Goal: Leave review/rating: Share an evaluation or opinion about a product, service, or content

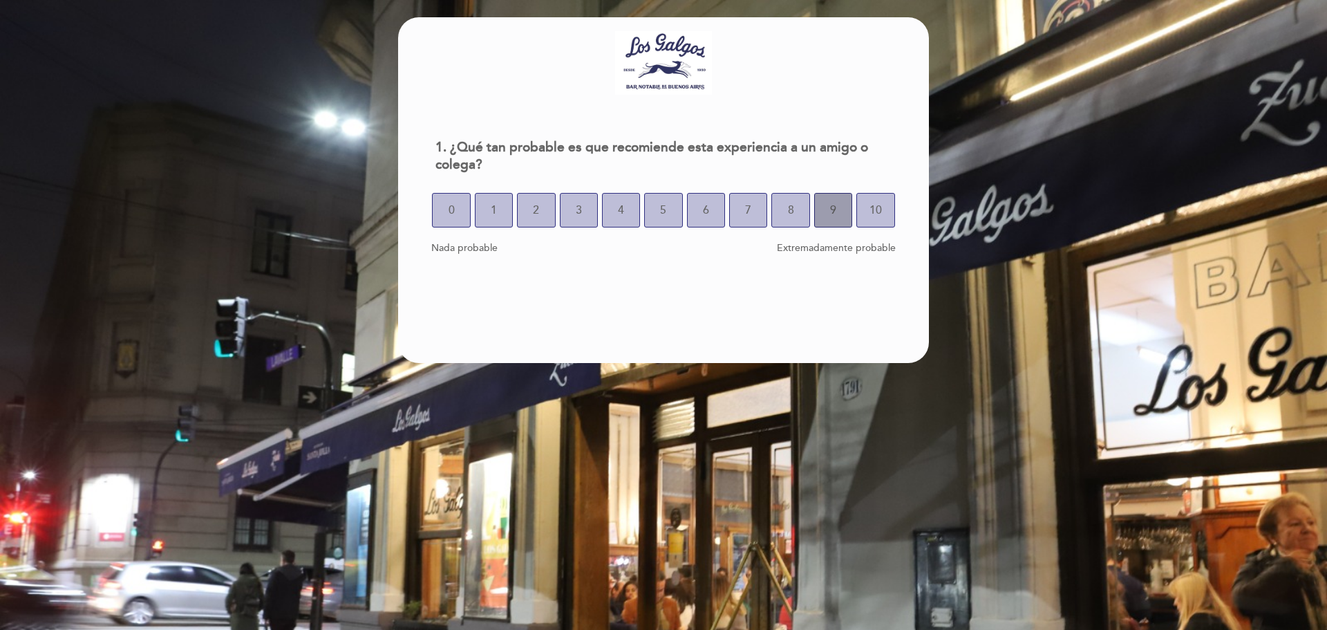
click at [821, 219] on button "9" at bounding box center [833, 210] width 38 height 35
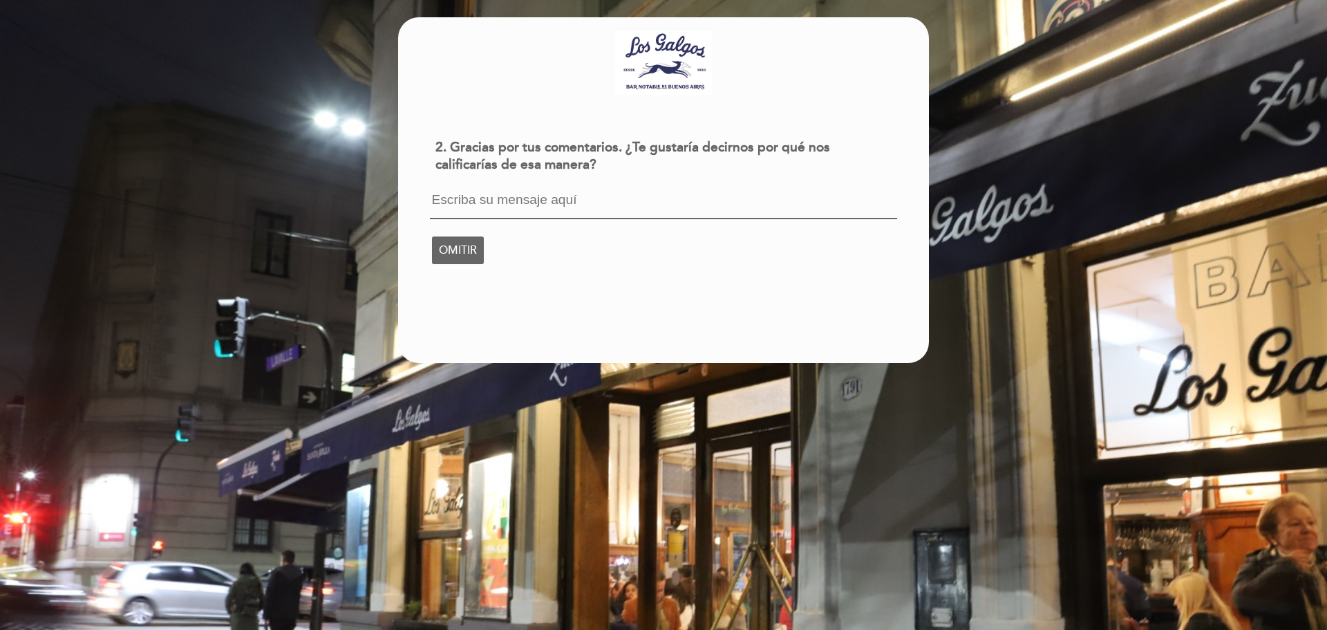
click at [569, 206] on textarea at bounding box center [663, 206] width 467 height 26
click at [447, 249] on span "OMITIR" at bounding box center [458, 250] width 38 height 39
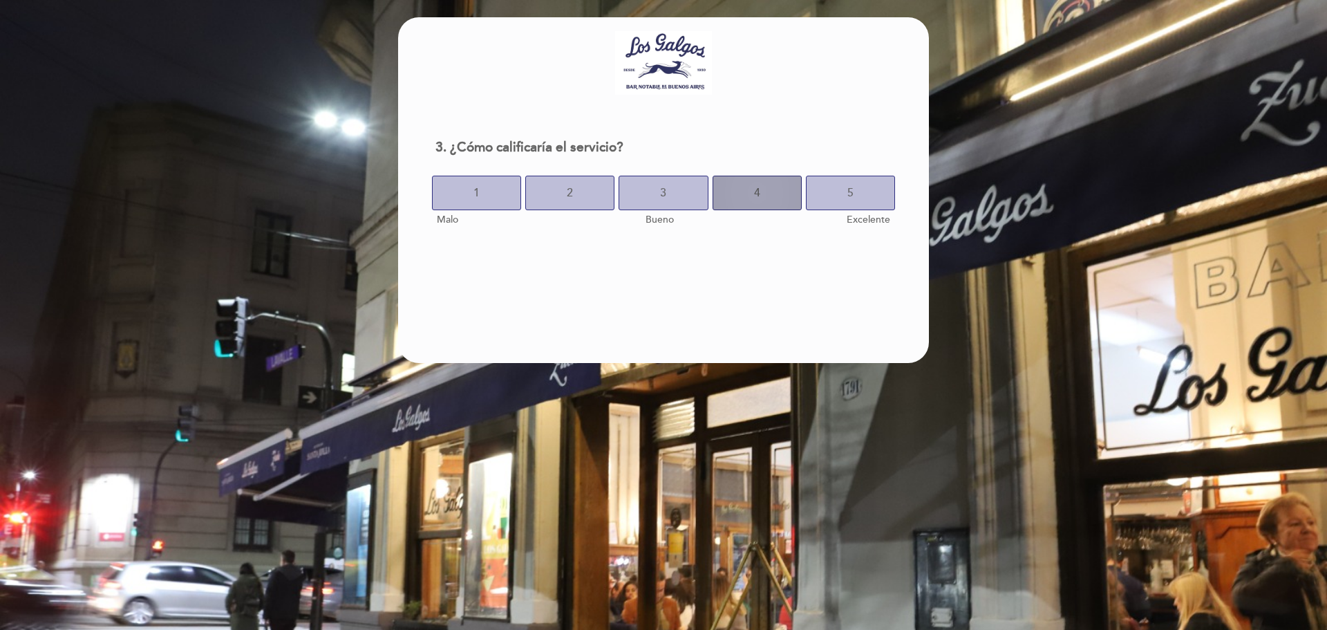
click at [727, 196] on button "4" at bounding box center [757, 193] width 89 height 35
click at [848, 192] on span "5" at bounding box center [851, 193] width 6 height 39
click at [719, 205] on button "4" at bounding box center [757, 193] width 89 height 35
click at [853, 205] on span "5" at bounding box center [851, 193] width 6 height 39
click at [784, 207] on button "8" at bounding box center [780, 193] width 43 height 35
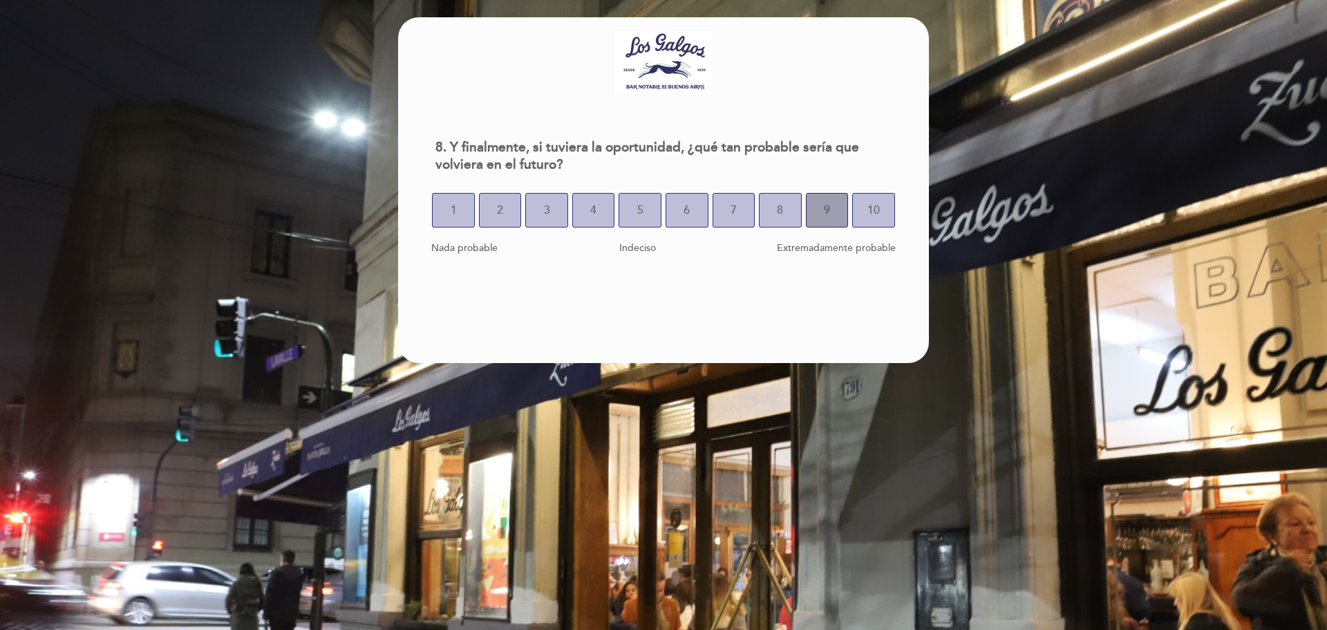
click at [816, 200] on button "9" at bounding box center [827, 210] width 43 height 35
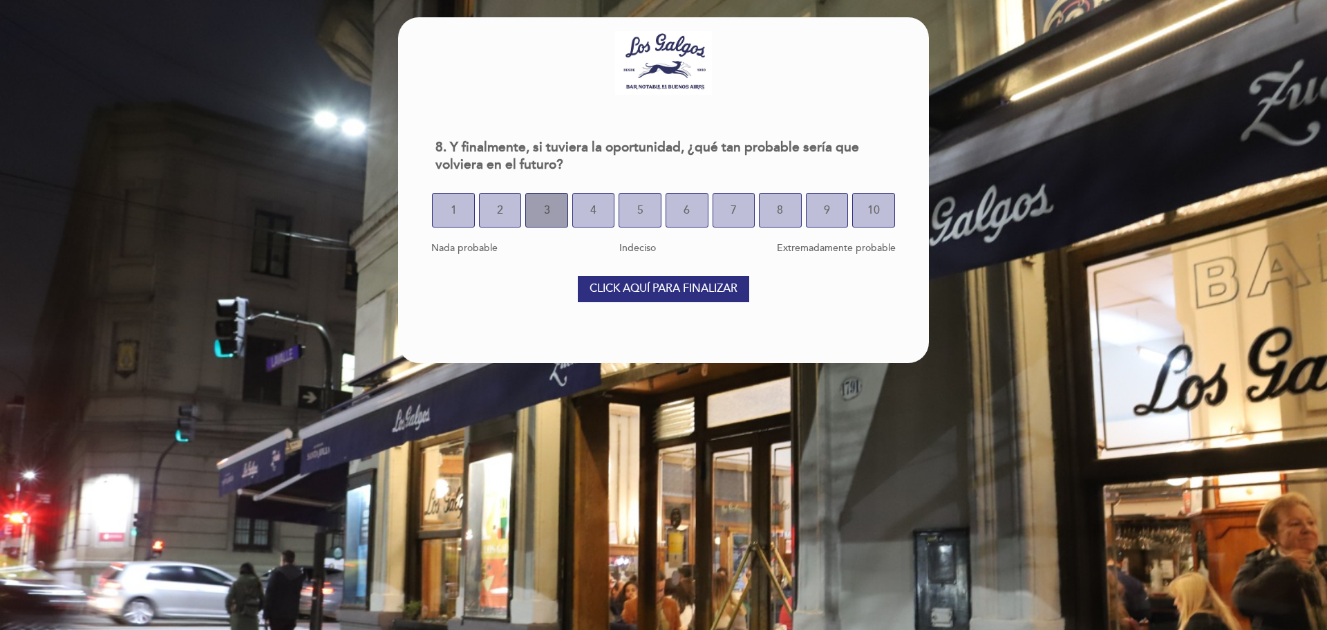
select select "es"
